Goal: Information Seeking & Learning: Learn about a topic

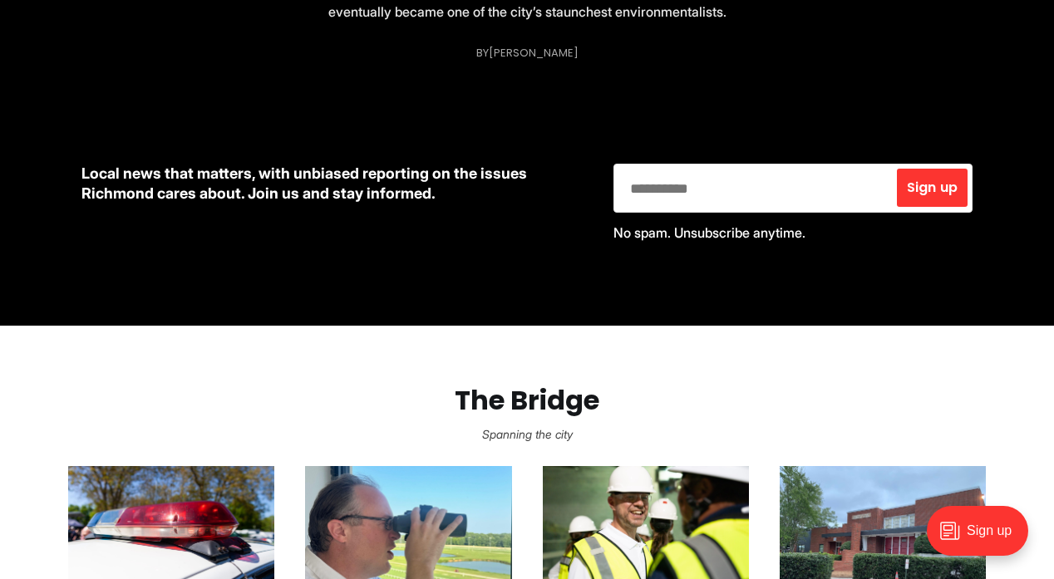
click at [451, 367] on section "The Bridge Spanning the city Second teacher arrested in Chesterfield child porn…" at bounding box center [527, 579] width 1054 height 507
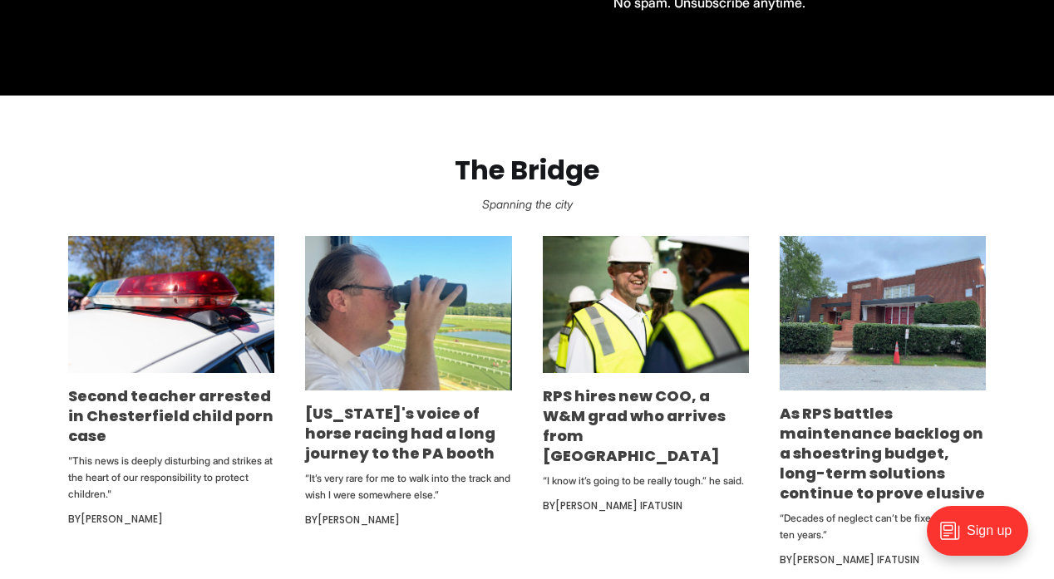
scroll to position [841, 0]
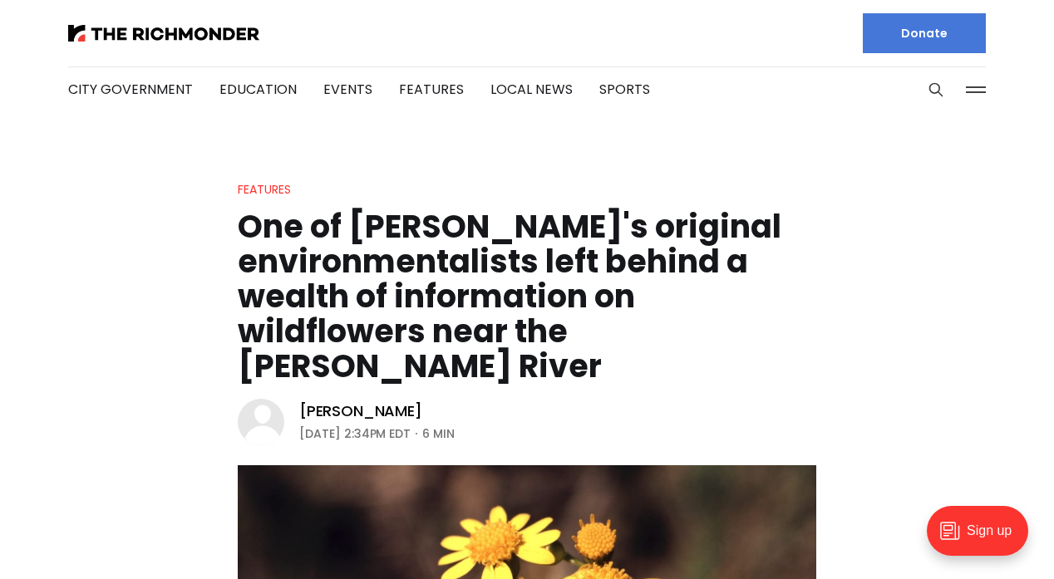
click at [279, 180] on div "Features" at bounding box center [264, 190] width 53 height 20
click at [279, 182] on link "Features" at bounding box center [264, 189] width 53 height 17
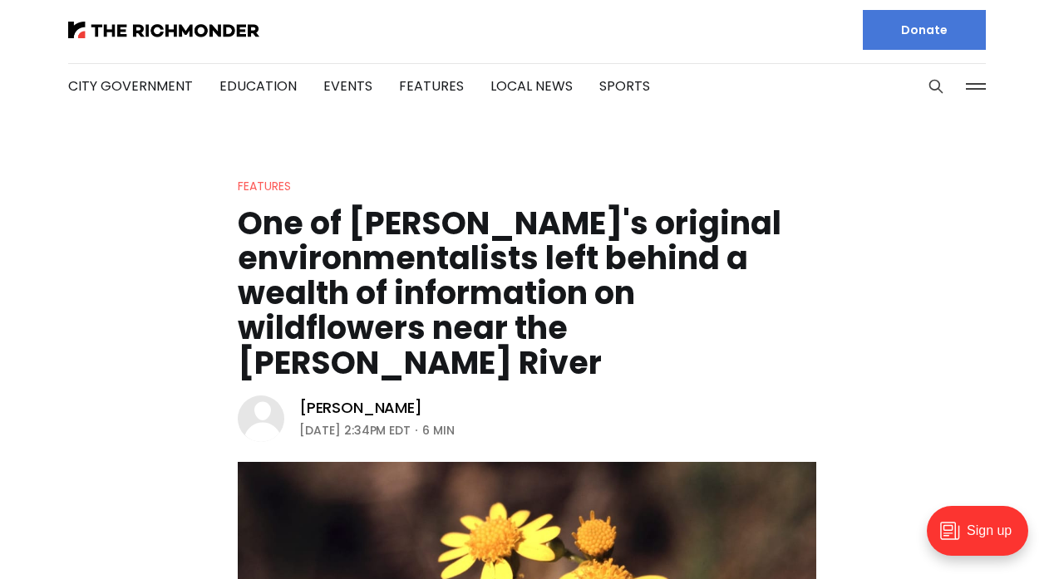
click at [265, 187] on link "Features" at bounding box center [264, 186] width 53 height 17
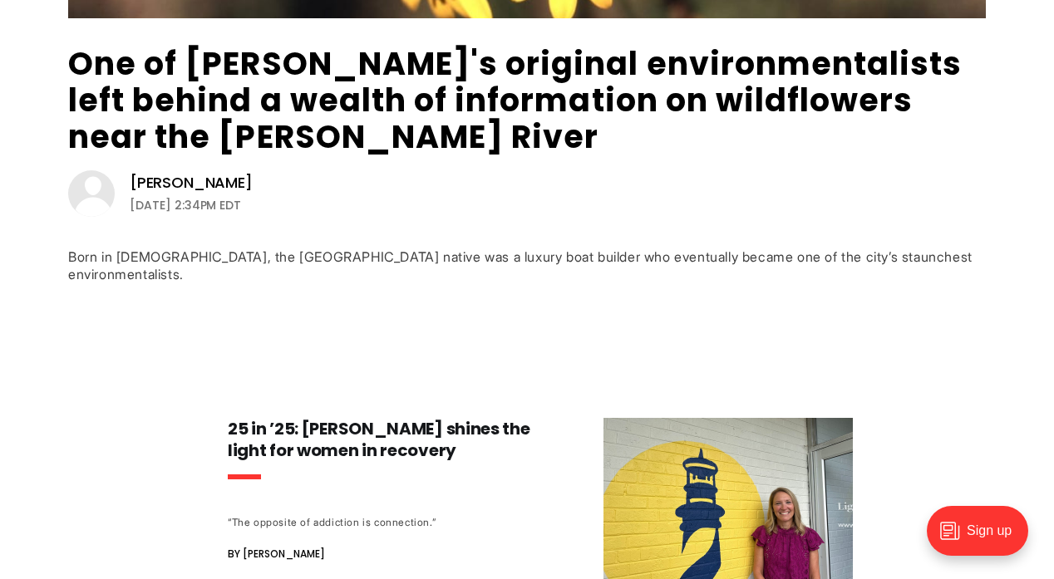
scroll to position [594, 0]
